Goal: Transaction & Acquisition: Purchase product/service

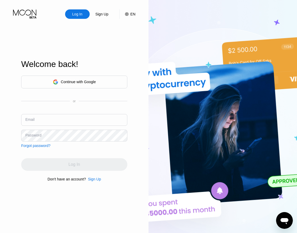
click at [69, 118] on input "text" at bounding box center [74, 120] width 106 height 12
paste input "[EMAIL_ADDRESS][DOMAIN_NAME]"
type input "[EMAIL_ADDRESS][DOMAIN_NAME]"
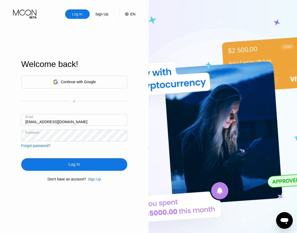
drag, startPoint x: 85, startPoint y: 168, endPoint x: 98, endPoint y: 162, distance: 14.2
click at [85, 168] on div "Log In" at bounding box center [74, 164] width 106 height 13
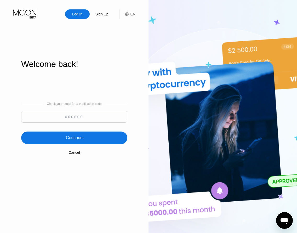
click at [72, 117] on input at bounding box center [74, 117] width 106 height 12
paste input "300594"
type input "300594"
click at [95, 137] on div "Continue" at bounding box center [74, 138] width 106 height 13
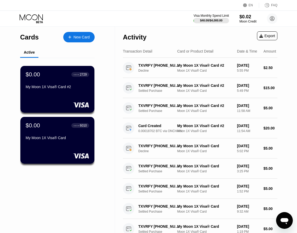
click at [81, 35] on div "New Card" at bounding box center [81, 37] width 16 height 4
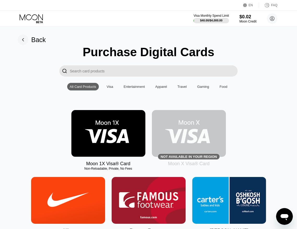
click at [124, 130] on img at bounding box center [108, 133] width 74 height 47
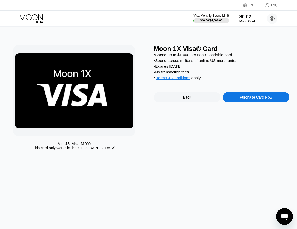
click at [259, 99] on div "Purchase Card Now" at bounding box center [256, 97] width 67 height 10
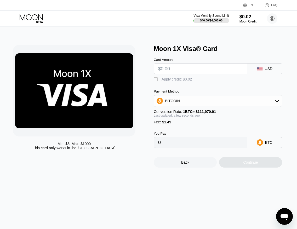
click at [208, 68] on input "text" at bounding box center [200, 69] width 84 height 10
type input "$2"
type input "0.00003117"
type input "$20"
type input "0.00019193"
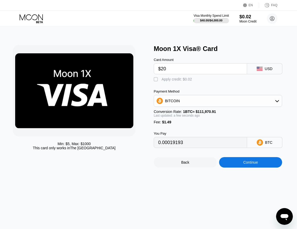
type input "$20"
click at [252, 168] on div "Continue" at bounding box center [250, 162] width 63 height 10
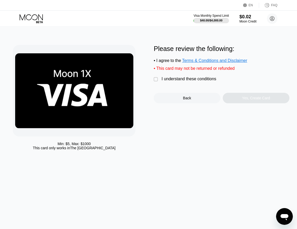
click at [157, 82] on div "" at bounding box center [156, 79] width 5 height 5
click at [256, 100] on div "Yes, Create Card" at bounding box center [256, 98] width 28 height 4
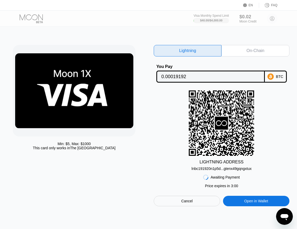
click at [245, 52] on div "On-Chain" at bounding box center [255, 51] width 68 height 12
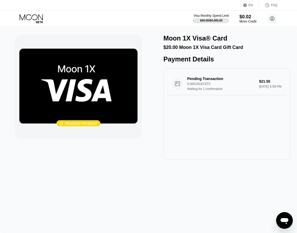
click at [40, 18] on icon at bounding box center [32, 18] width 24 height 9
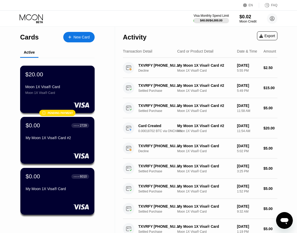
click at [61, 88] on div "Moon 1X Visa® Card" at bounding box center [57, 87] width 64 height 4
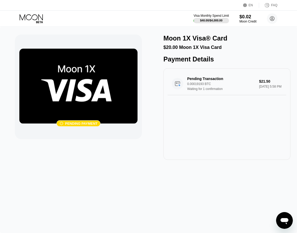
click at [40, 17] on icon at bounding box center [31, 17] width 23 height 6
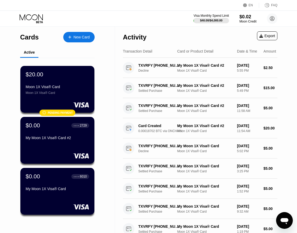
click at [115, 6] on div "EN Language English Save FAQ" at bounding box center [148, 5] width 297 height 11
click at [63, 87] on div "Moon 1X Visa® Card" at bounding box center [57, 87] width 64 height 4
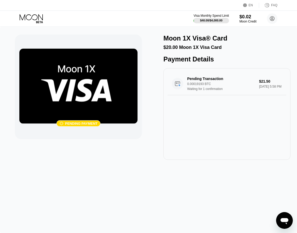
click at [37, 19] on icon at bounding box center [32, 18] width 24 height 9
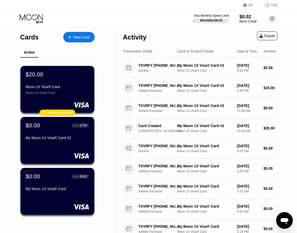
click at [122, 13] on div "Visa Monthly Spend Limit $40.00 / $4,000.00 $0.02 Moon Credit zuzoillajicri-912…" at bounding box center [148, 19] width 297 height 16
click at [68, 87] on div "Moon 1X Visa® Card" at bounding box center [57, 87] width 64 height 4
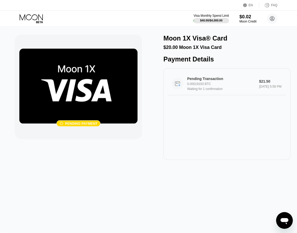
click at [208, 81] on div "Pending Transaction" at bounding box center [222, 79] width 70 height 4
click at [29, 14] on icon at bounding box center [32, 18] width 24 height 9
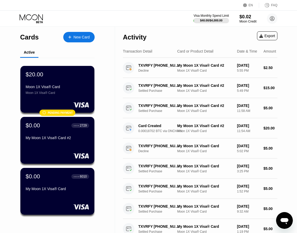
click at [155, 13] on div "Visa Monthly Spend Limit $40.00 / $4,000.00 $0.02 Moon Credit [EMAIL_ADDRESS][D…" at bounding box center [148, 19] width 297 height 16
click at [41, 19] on icon at bounding box center [32, 18] width 24 height 9
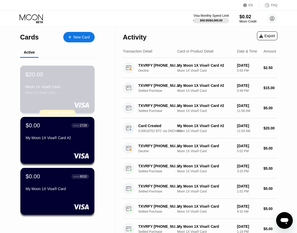
click at [54, 77] on div "$20.00" at bounding box center [57, 74] width 64 height 7
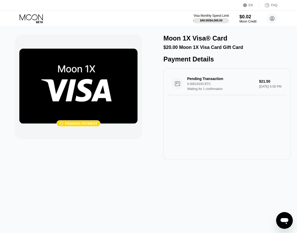
click at [38, 20] on icon at bounding box center [32, 18] width 24 height 9
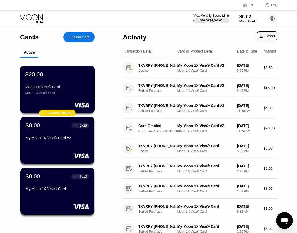
click at [61, 87] on div "Moon 1X Visa® Card" at bounding box center [57, 87] width 64 height 4
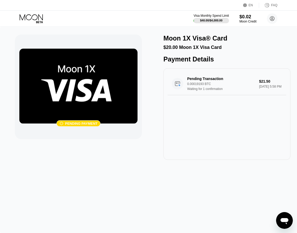
click at [38, 20] on icon at bounding box center [32, 18] width 24 height 9
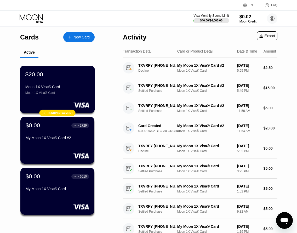
click at [70, 85] on div "$20.00 Moon 1X Visa® Card Moon 1X Visa® Card" at bounding box center [57, 83] width 64 height 24
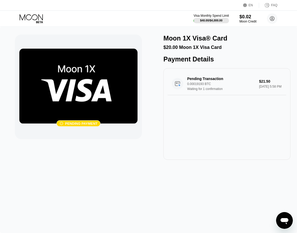
click at [39, 15] on icon at bounding box center [31, 17] width 23 height 6
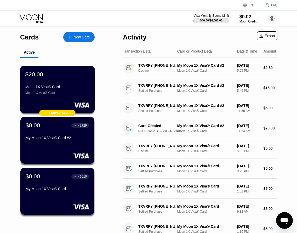
click at [50, 94] on div "Moon 1X Visa® Card" at bounding box center [57, 93] width 64 height 4
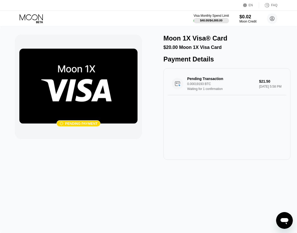
click at [40, 20] on icon at bounding box center [32, 18] width 24 height 9
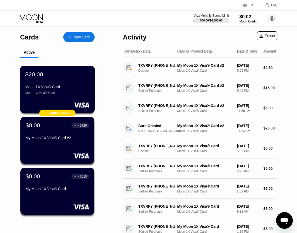
click at [67, 76] on div "$20.00" at bounding box center [57, 74] width 64 height 7
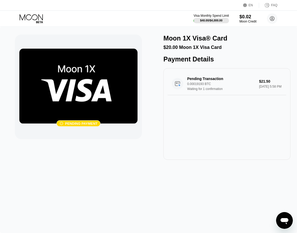
click at [42, 18] on icon at bounding box center [32, 18] width 24 height 9
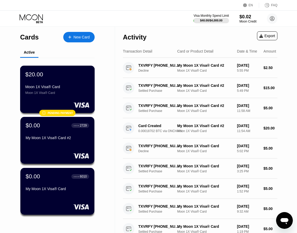
click at [63, 82] on div "$20.00 Moon 1X Visa® Card Moon 1X Visa® Card" at bounding box center [57, 83] width 64 height 24
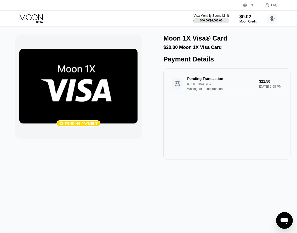
click at [36, 20] on icon at bounding box center [32, 18] width 24 height 9
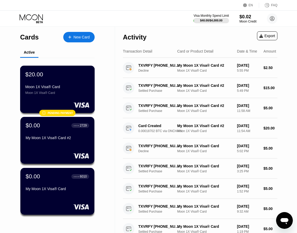
click at [54, 83] on div "$20.00 Moon 1X Visa® Card Moon 1X Visa® Card" at bounding box center [57, 83] width 64 height 24
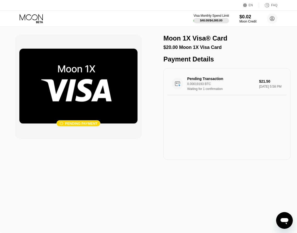
click at [37, 17] on icon at bounding box center [31, 17] width 23 height 6
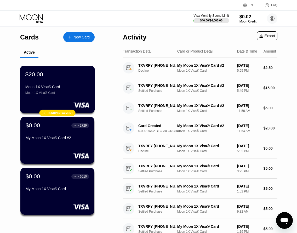
click at [64, 95] on div "Moon 1X Visa® Card" at bounding box center [57, 93] width 64 height 4
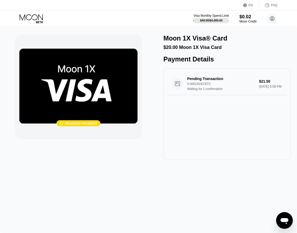
click at [40, 18] on icon at bounding box center [32, 18] width 24 height 9
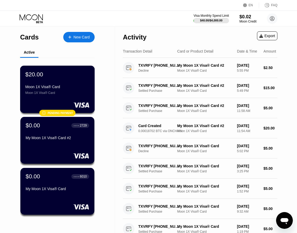
click at [61, 75] on div "$20.00" at bounding box center [57, 74] width 64 height 7
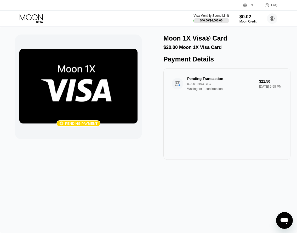
click at [35, 19] on icon at bounding box center [32, 18] width 24 height 9
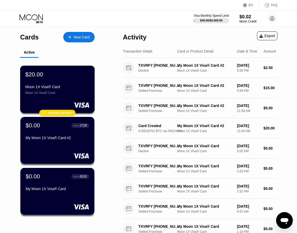
click at [69, 78] on div "$20.00" at bounding box center [57, 74] width 64 height 7
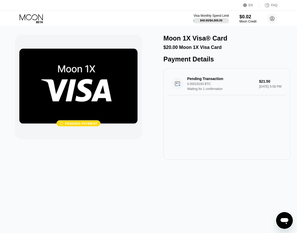
click at [41, 18] on icon at bounding box center [32, 18] width 24 height 9
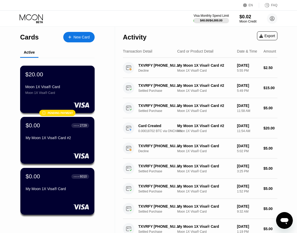
click at [67, 86] on div "$20.00 Moon 1X Visa® Card Moon 1X Visa® Card" at bounding box center [57, 83] width 64 height 24
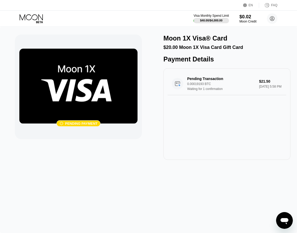
click at [35, 17] on icon at bounding box center [32, 18] width 24 height 9
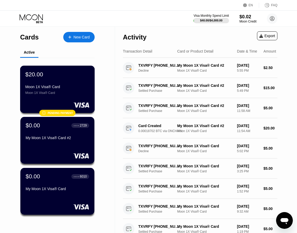
click at [78, 73] on div "$20.00" at bounding box center [57, 74] width 64 height 7
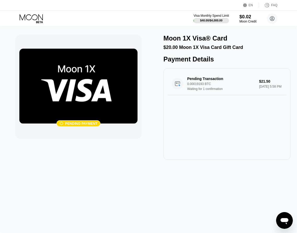
click at [37, 20] on icon at bounding box center [32, 18] width 24 height 9
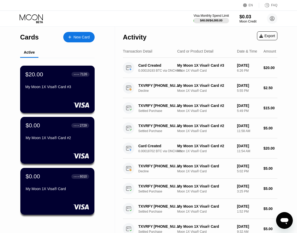
click at [70, 91] on div "My Moon 1X Visa® Card #3" at bounding box center [57, 88] width 64 height 6
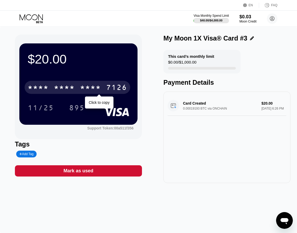
click at [72, 84] on div "* * * * * * * * * * * * 7126" at bounding box center [78, 87] width 106 height 13
